Goal: Information Seeking & Learning: Learn about a topic

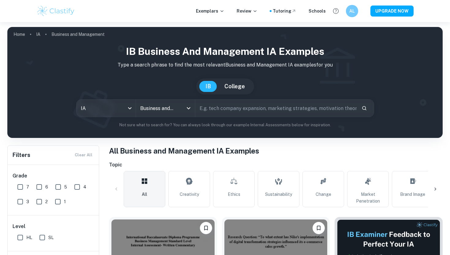
scroll to position [146, 0]
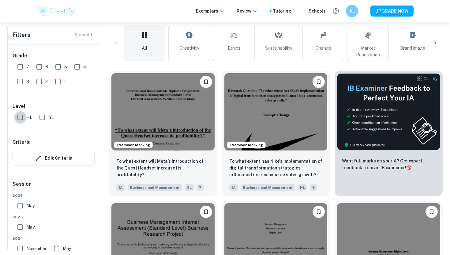
click at [21, 118] on input "HL" at bounding box center [20, 117] width 12 height 12
checkbox input "true"
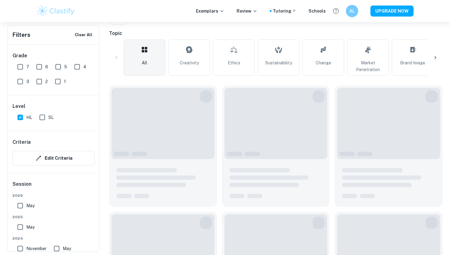
click at [22, 66] on input "7" at bounding box center [20, 67] width 12 height 12
checkbox input "true"
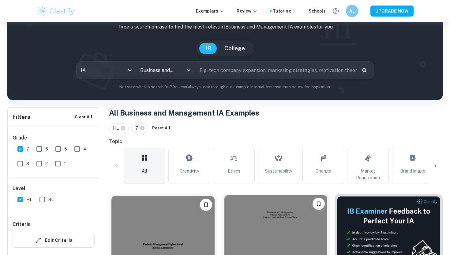
scroll to position [0, 0]
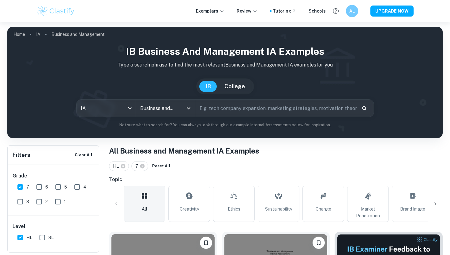
click at [242, 108] on input "text" at bounding box center [275, 107] width 161 height 17
type input "exclusivity"
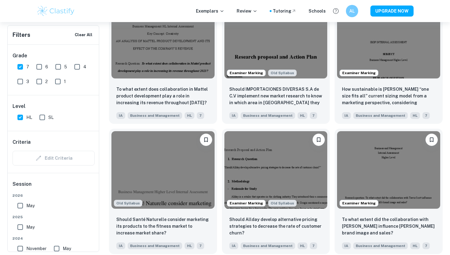
scroll to position [1294, 0]
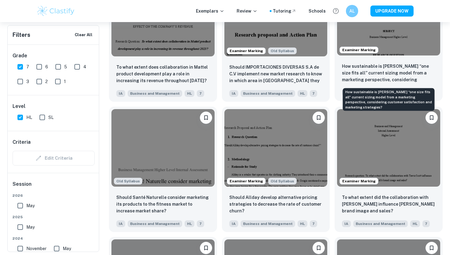
click at [397, 82] on p "How sustainable is [PERSON_NAME] “one size fits all” current sizing model from …" at bounding box center [388, 73] width 93 height 21
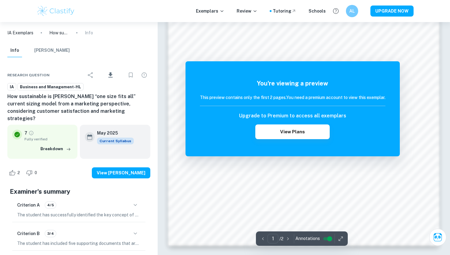
scroll to position [582, 0]
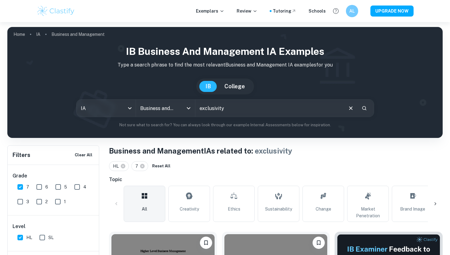
scroll to position [182, 0]
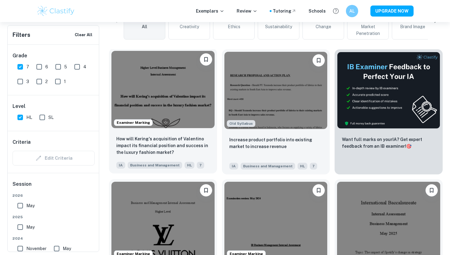
click at [174, 96] on img at bounding box center [162, 89] width 103 height 77
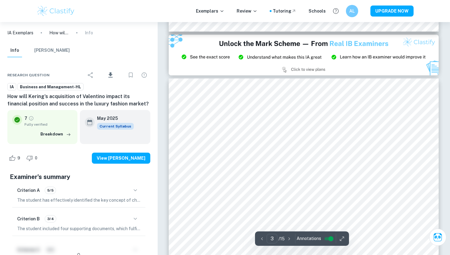
scroll to position [818, 0]
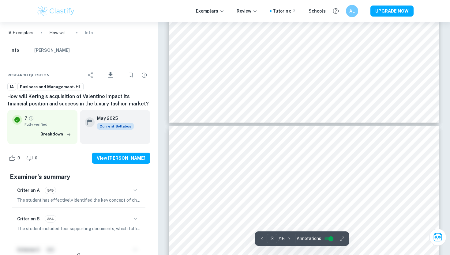
type input "4"
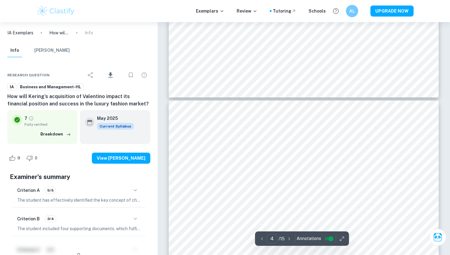
scroll to position [1074, 0]
